Goal: Task Accomplishment & Management: Complete application form

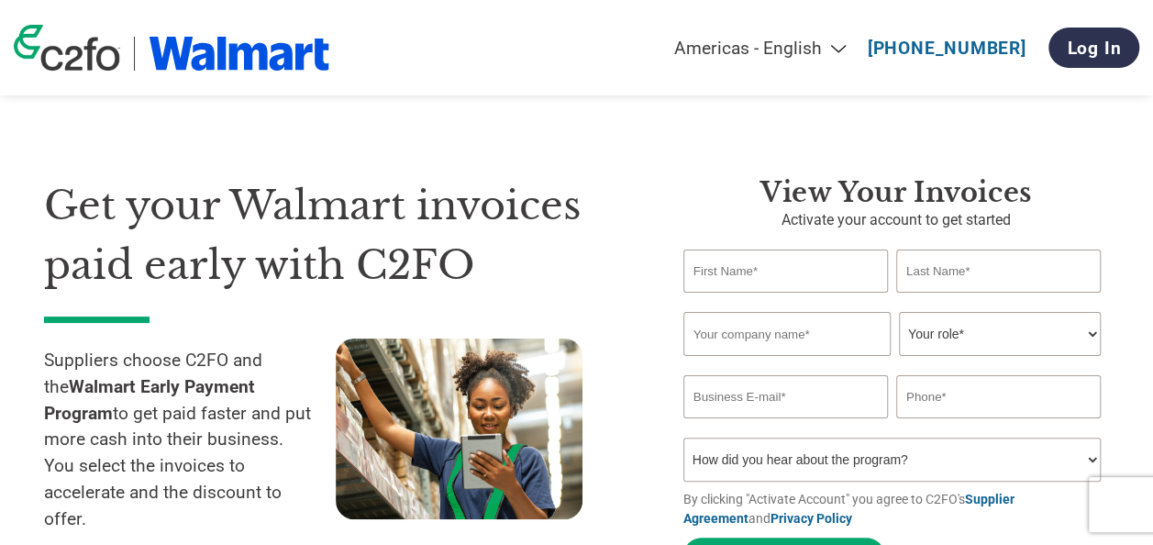
click at [765, 266] on input "text" at bounding box center [786, 271] width 205 height 43
type input "[PERSON_NAME]"
drag, startPoint x: 723, startPoint y: 336, endPoint x: 725, endPoint y: 323, distance: 13.0
click at [723, 335] on input "text" at bounding box center [787, 334] width 207 height 44
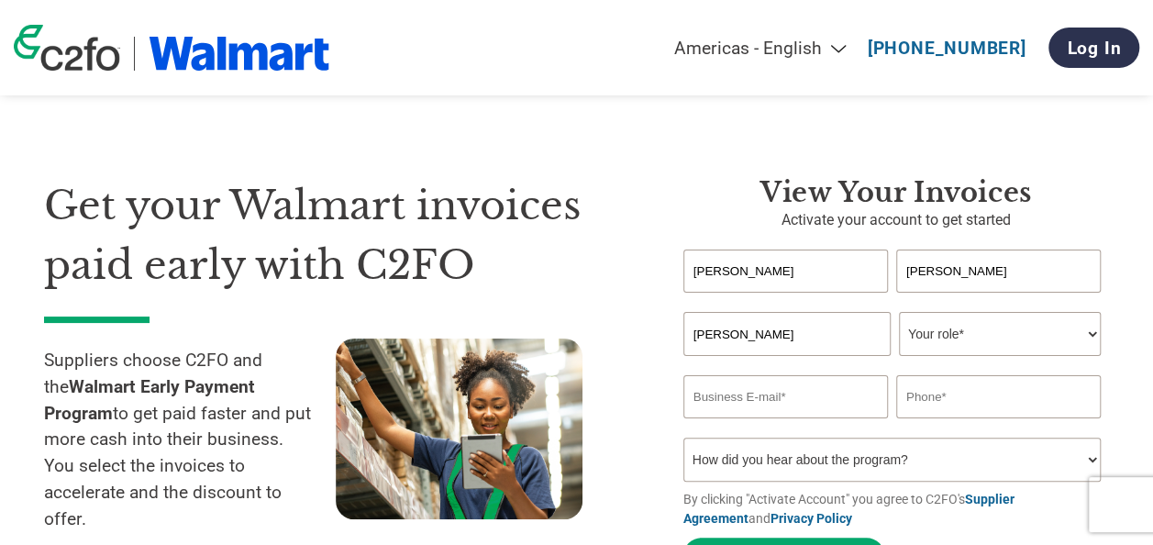
type input "[PERSON_NAME]"
click at [763, 262] on input "text" at bounding box center [786, 271] width 205 height 43
type input "[PERSON_NAME]"
type input "Dane Technologies, Inc."
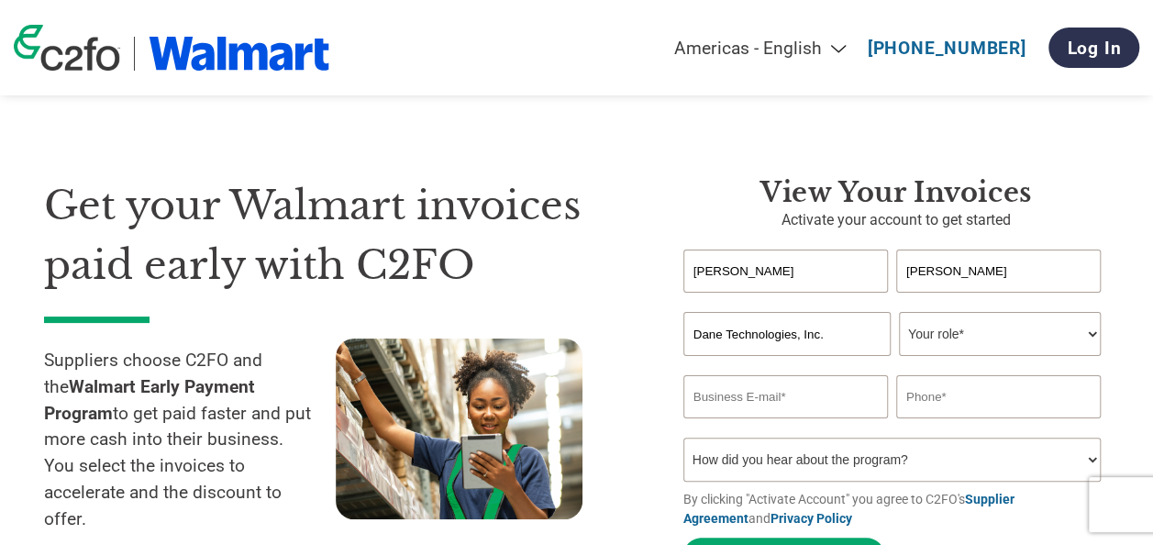
click at [1018, 345] on select "Your role* CFO Controller Credit Manager Finance Director Treasurer CEO Preside…" at bounding box center [1000, 334] width 202 height 44
select select "CFO"
click at [899, 314] on select "Your role* CFO Controller Credit Manager Finance Director Treasurer CEO Preside…" at bounding box center [1000, 334] width 202 height 44
click at [788, 400] on input "email" at bounding box center [786, 396] width 205 height 43
type input "janeth@danetechnologies.com"
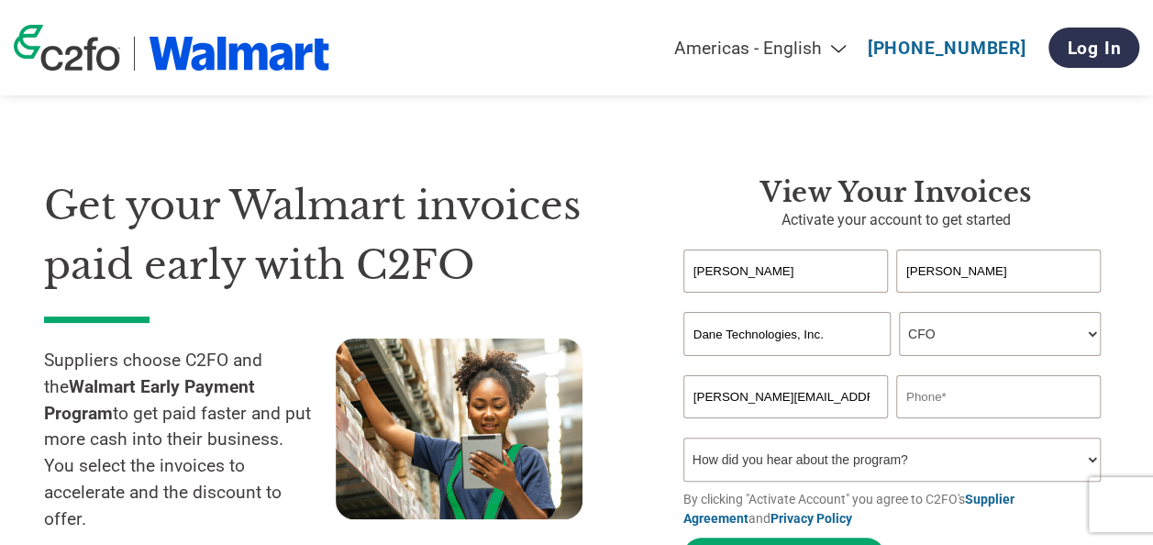
click at [951, 400] on input "text" at bounding box center [998, 396] width 205 height 43
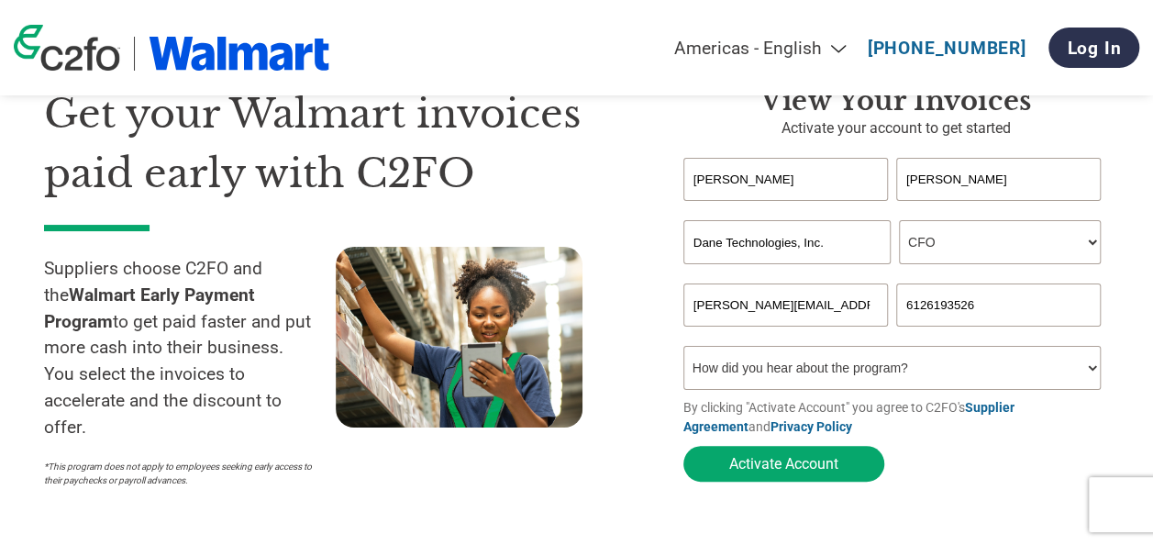
type input "6126193526"
click at [1009, 483] on form "Janet Hermann Invalid first name or first name is too long Invalid last name or…" at bounding box center [897, 324] width 426 height 333
click at [1082, 371] on select "How did you hear about the program? Received a letter Email Social Media Online…" at bounding box center [892, 368] width 417 height 44
select select "Other"
click at [684, 351] on select "How did you hear about the program? Received a letter Email Social Media Online…" at bounding box center [892, 368] width 417 height 44
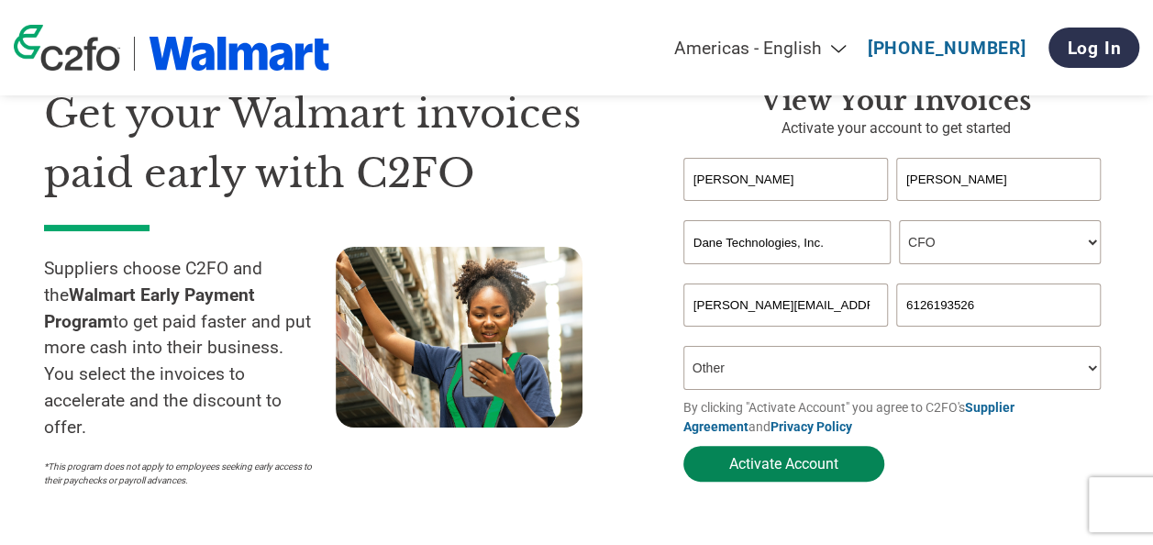
click at [743, 462] on button "Activate Account" at bounding box center [784, 464] width 201 height 36
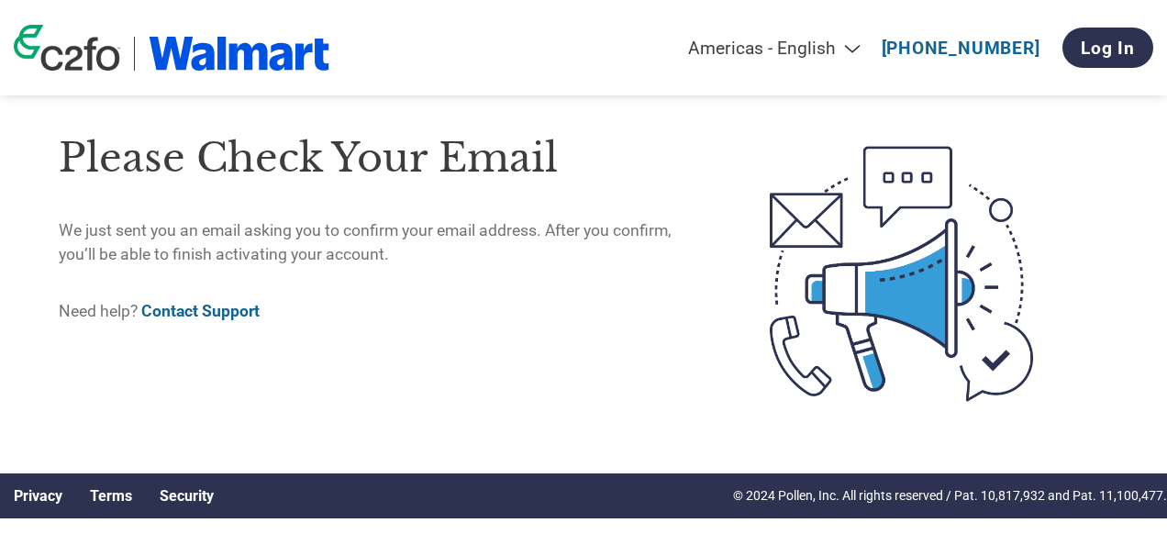
click at [575, 53] on div "Americas - English Américas - Español Américas - Português Amériques - Français…" at bounding box center [642, 48] width 426 height 21
drag, startPoint x: 678, startPoint y: 111, endPoint x: 692, endPoint y: 68, distance: 45.3
click at [678, 111] on div "Please check your email We just sent you an email asking you to confirm your em…" at bounding box center [583, 273] width 1167 height 400
